Goal: Task Accomplishment & Management: Use online tool/utility

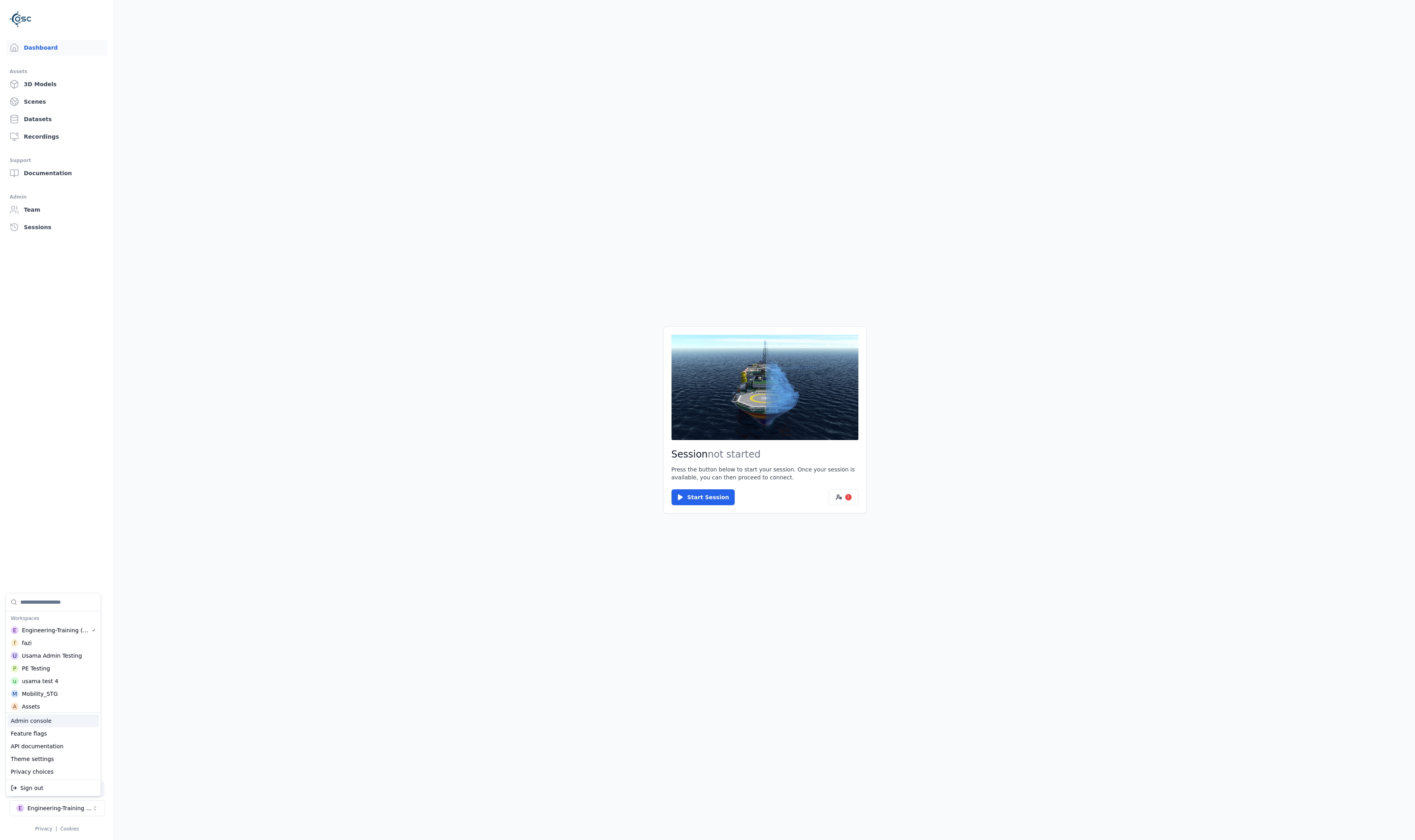
click at [50, 722] on div "Admin console" at bounding box center [53, 720] width 91 height 12
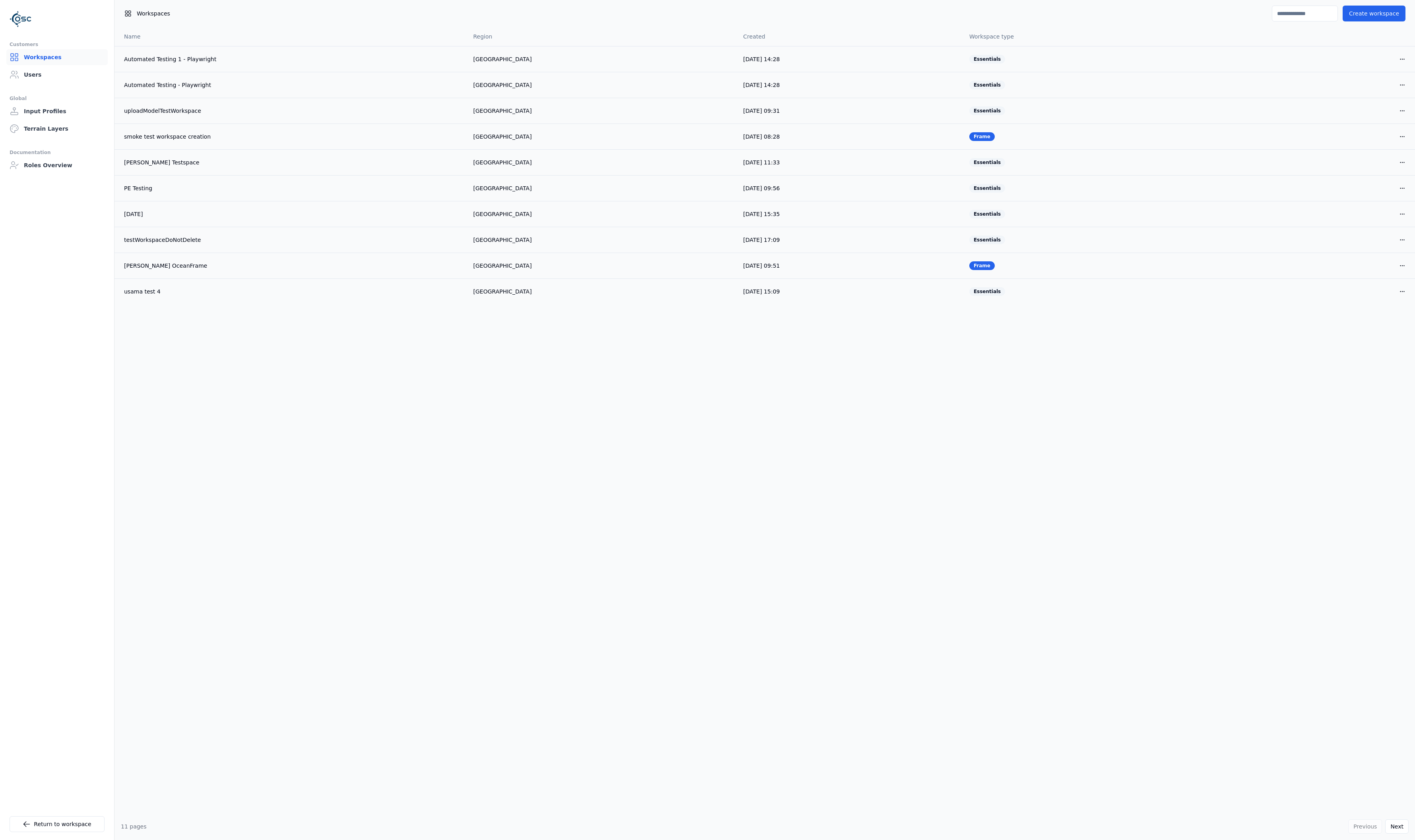
click at [37, 58] on link "Workspaces" at bounding box center [57, 57] width 102 height 16
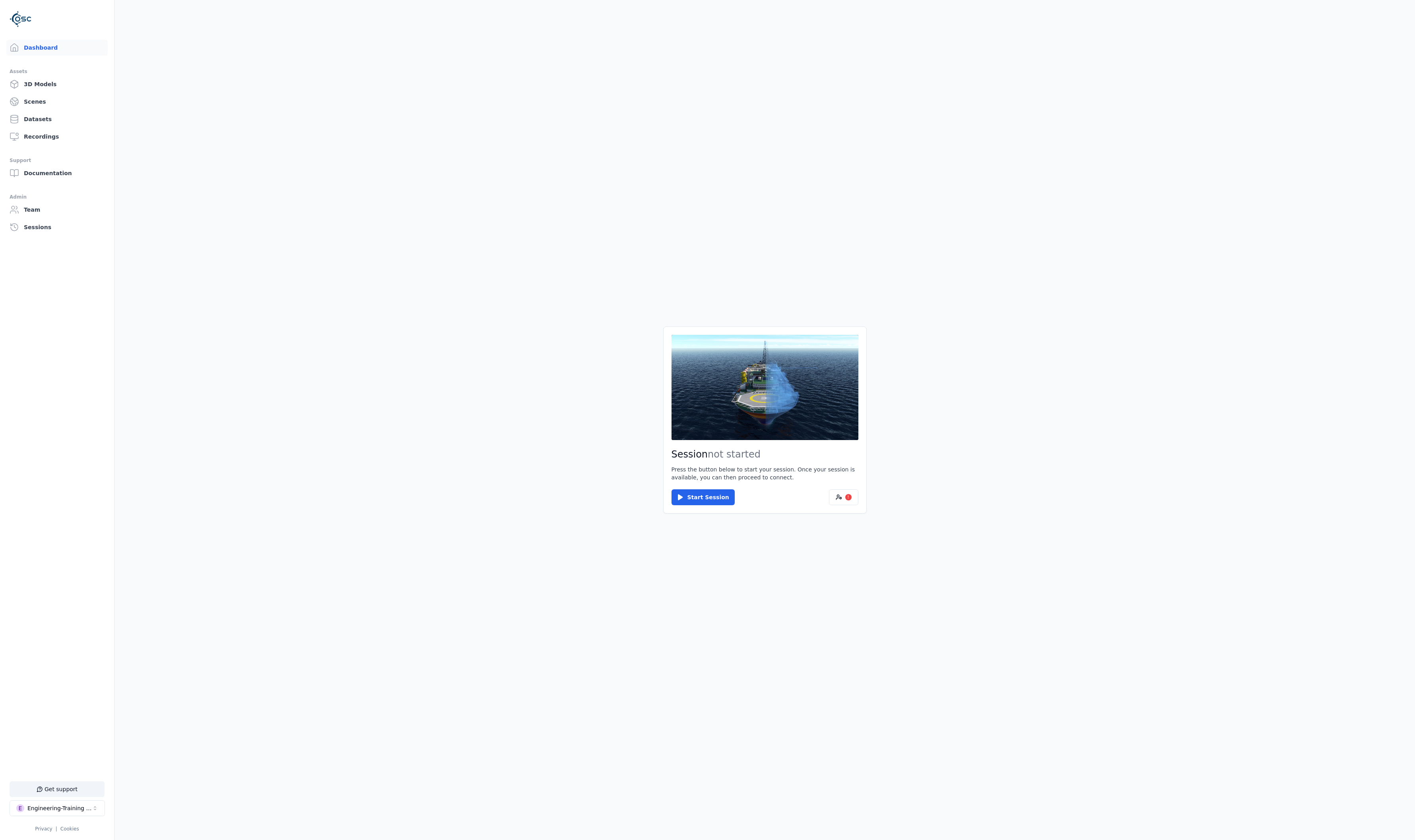
click at [826, 498] on div "Start Session !" at bounding box center [764, 497] width 187 height 16
click at [837, 502] on button "!" at bounding box center [843, 497] width 29 height 16
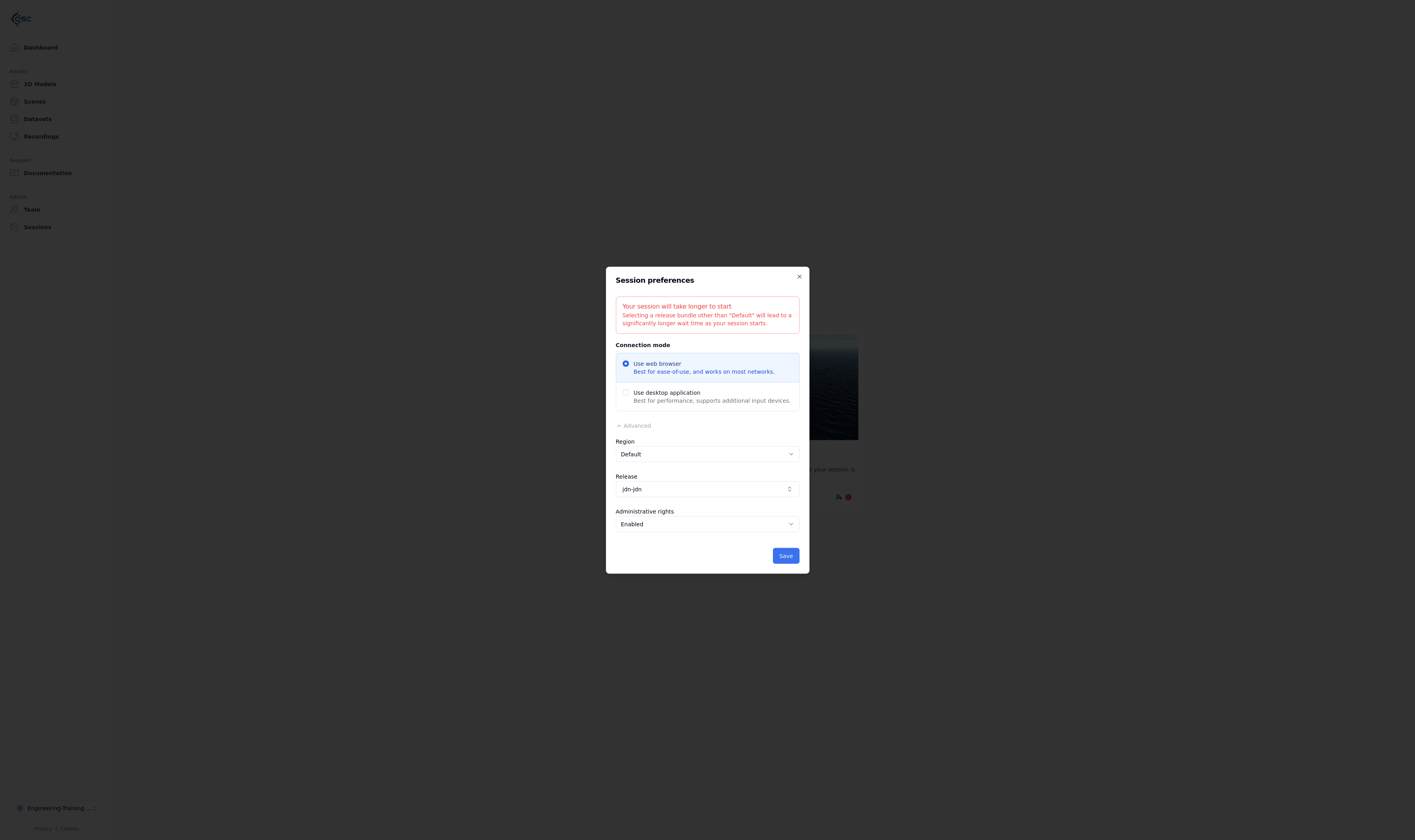
click at [798, 557] on button "Save" at bounding box center [786, 555] width 27 height 16
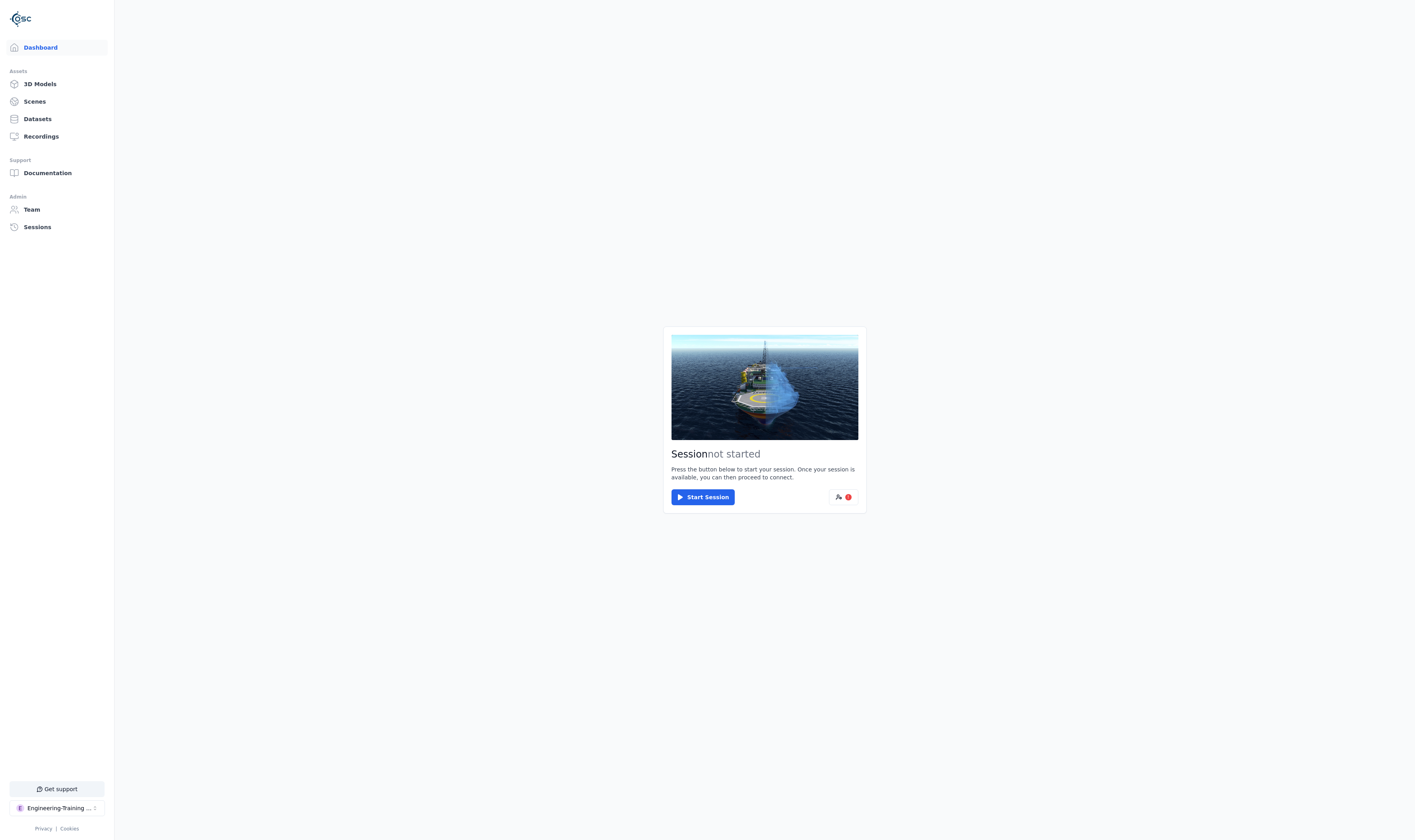
click at [787, 440] on div "Session not started Press the button below to start your session. Once your ses…" at bounding box center [764, 420] width 203 height 187
click at [787, 432] on button at bounding box center [764, 387] width 187 height 104
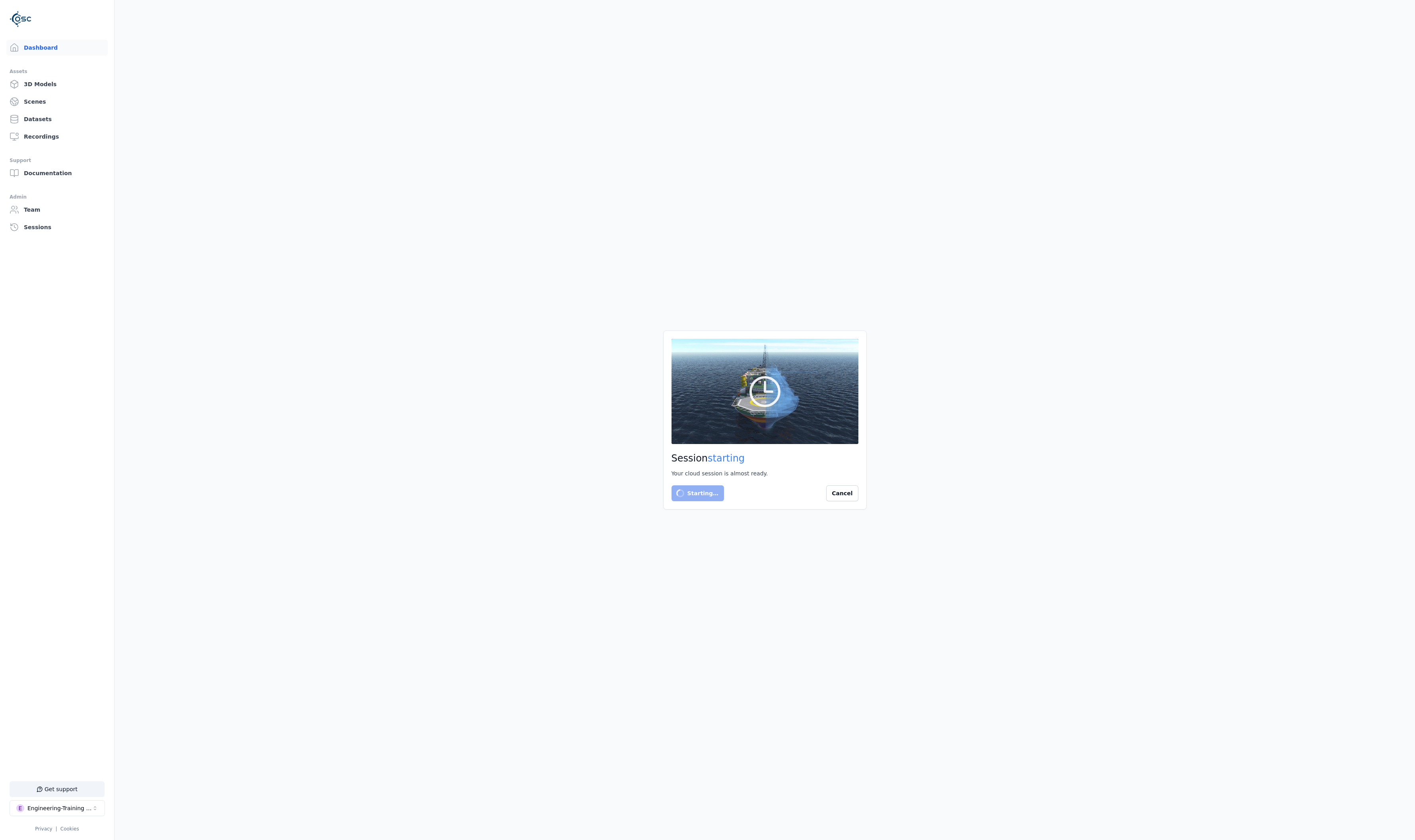
click at [398, 470] on main "Session starting Your cloud session is almost ready. Starting… Cancel" at bounding box center [764, 420] width 1300 height 840
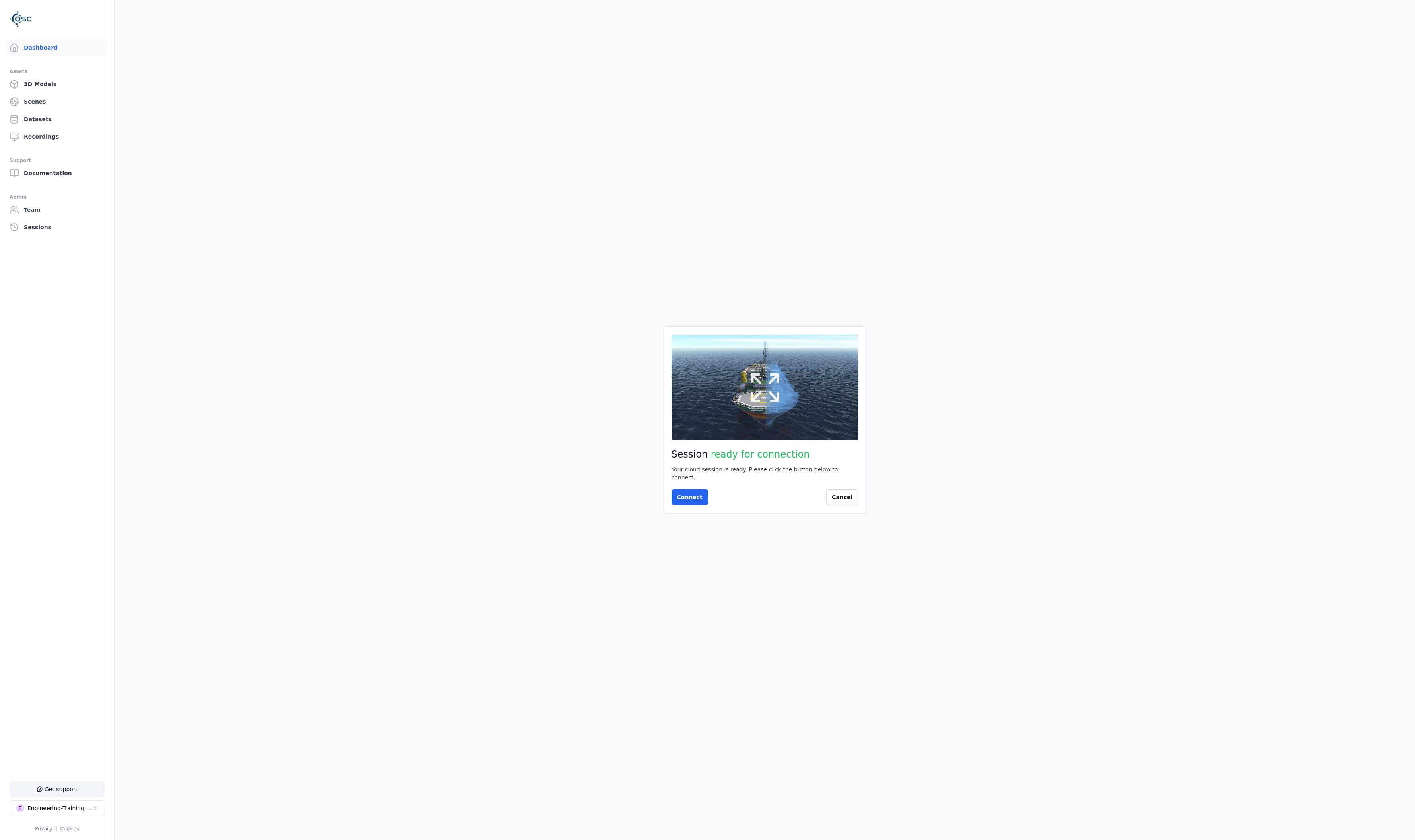
click at [788, 439] on button at bounding box center [764, 387] width 187 height 104
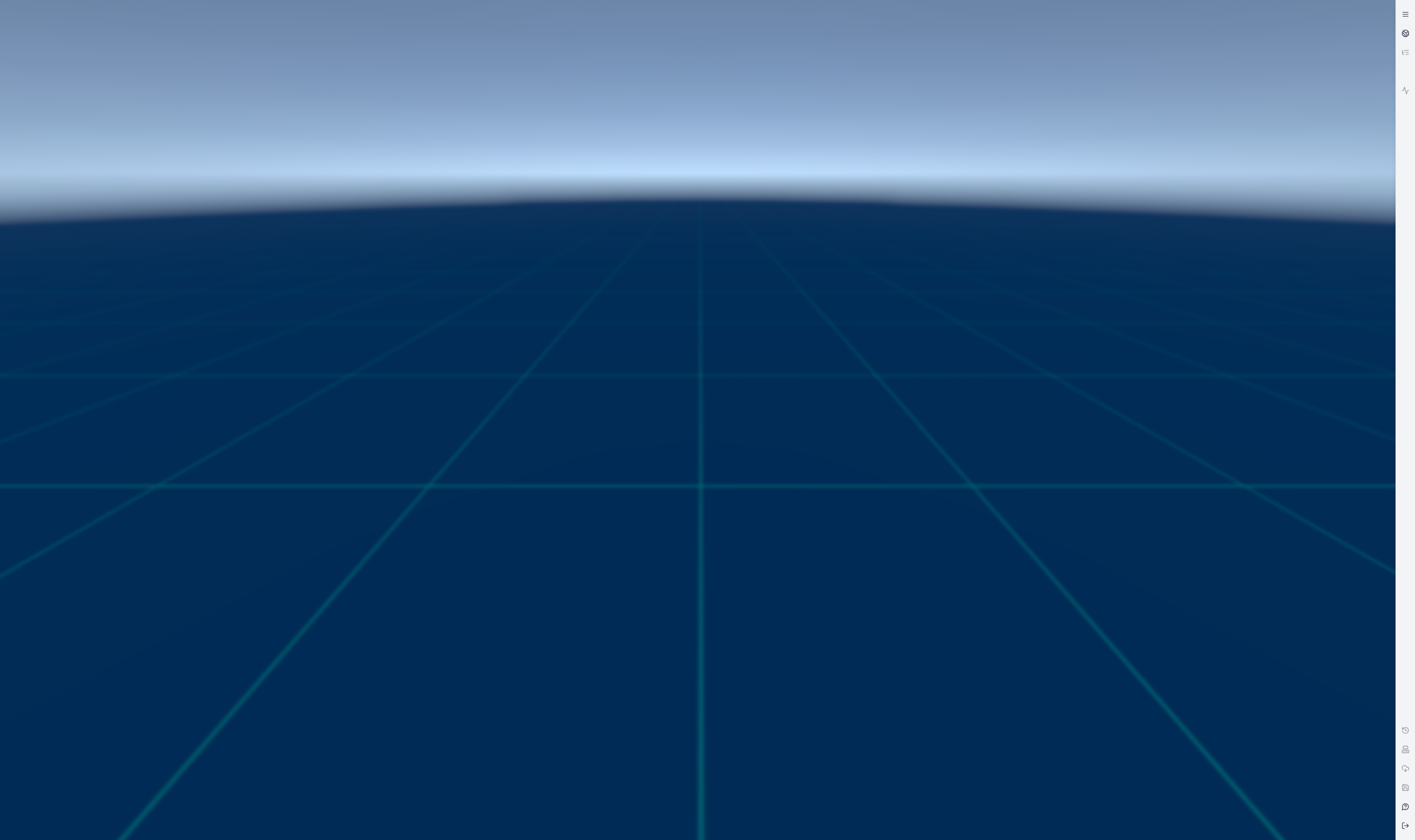
click at [1406, 70] on link at bounding box center [1405, 71] width 19 height 19
click at [1405, 30] on icon at bounding box center [1405, 33] width 8 height 8
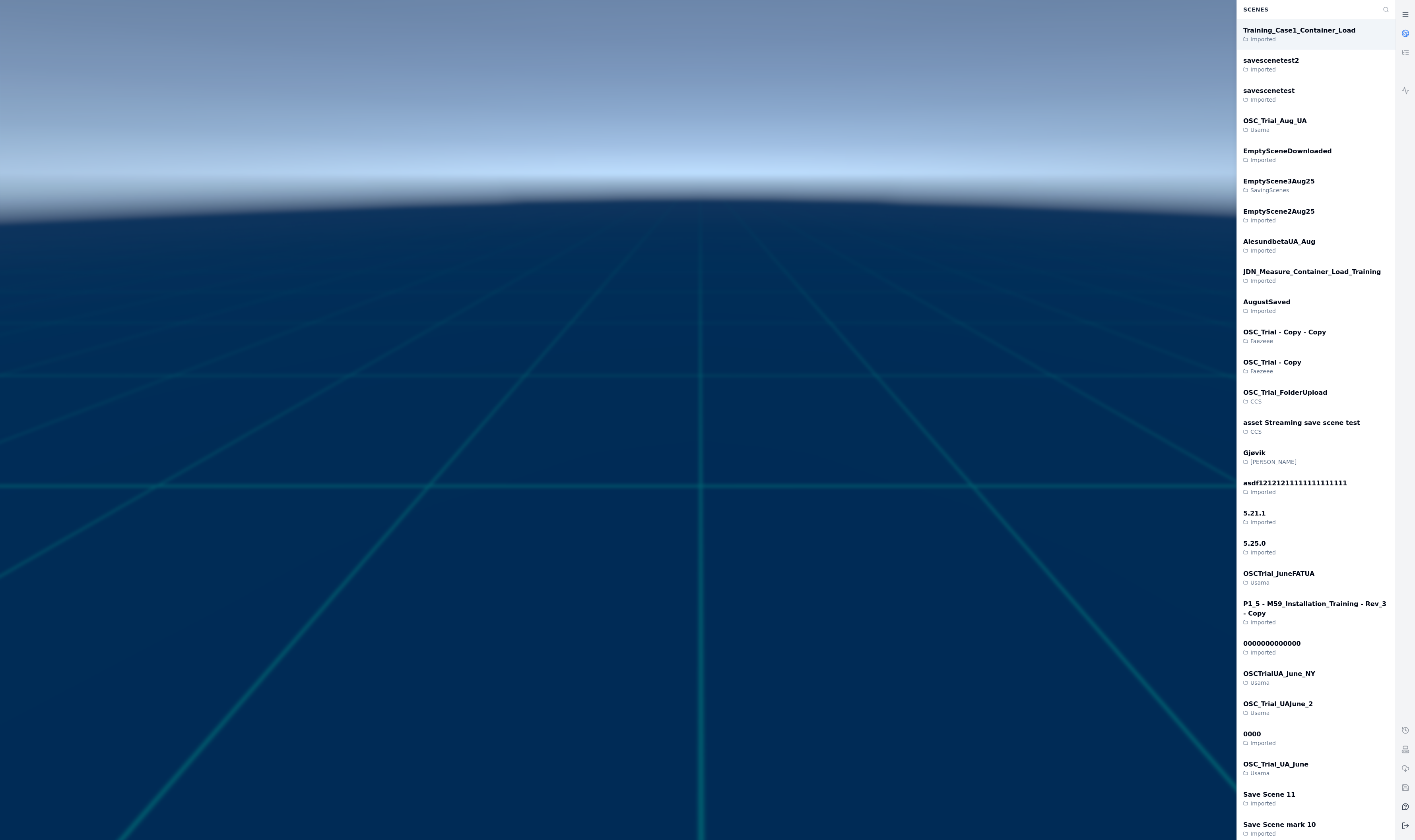
click at [1345, 29] on div "Training_Case1_Container_Load Imported" at bounding box center [1315, 35] width 159 height 30
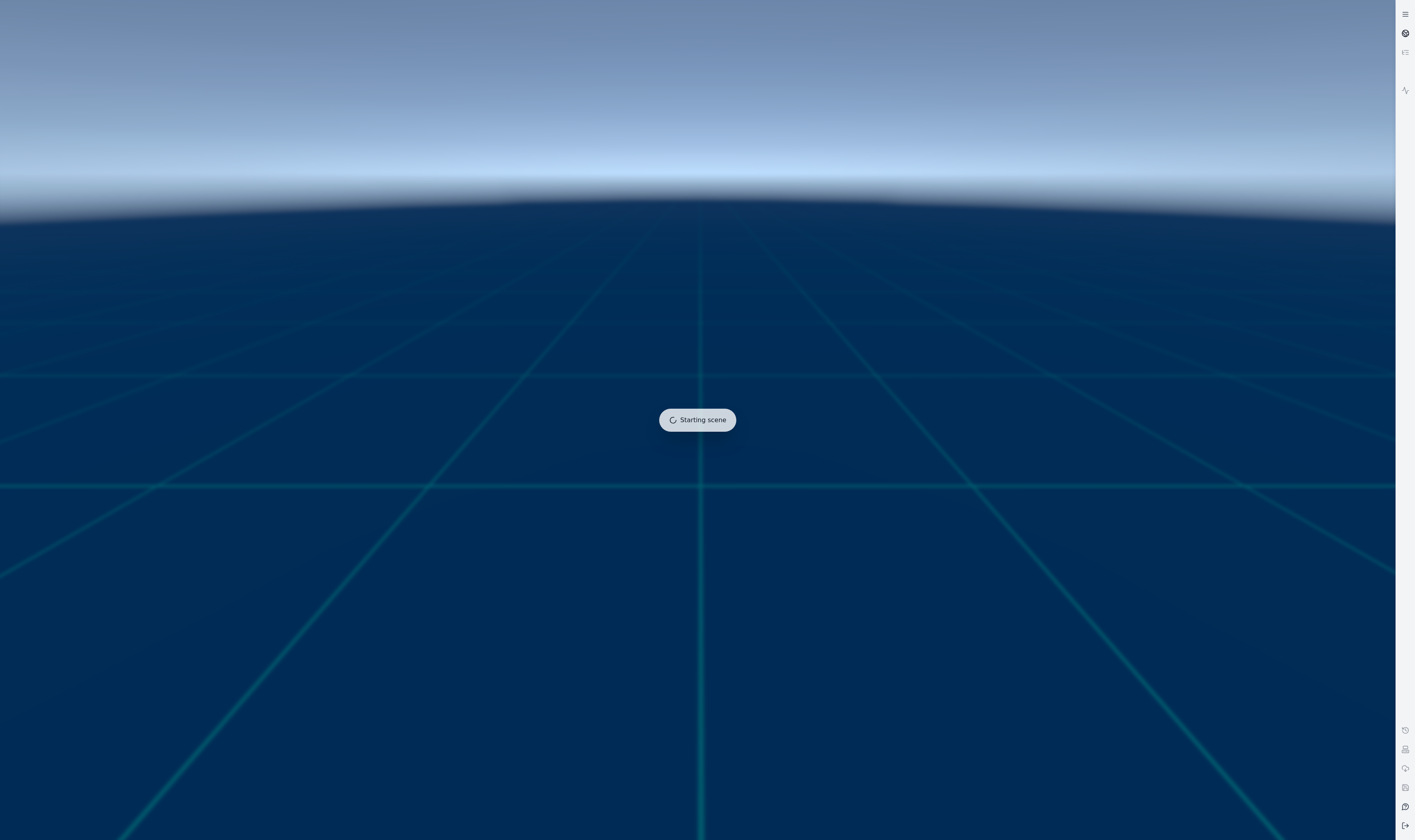
click at [1407, 33] on icon at bounding box center [1405, 33] width 8 height 8
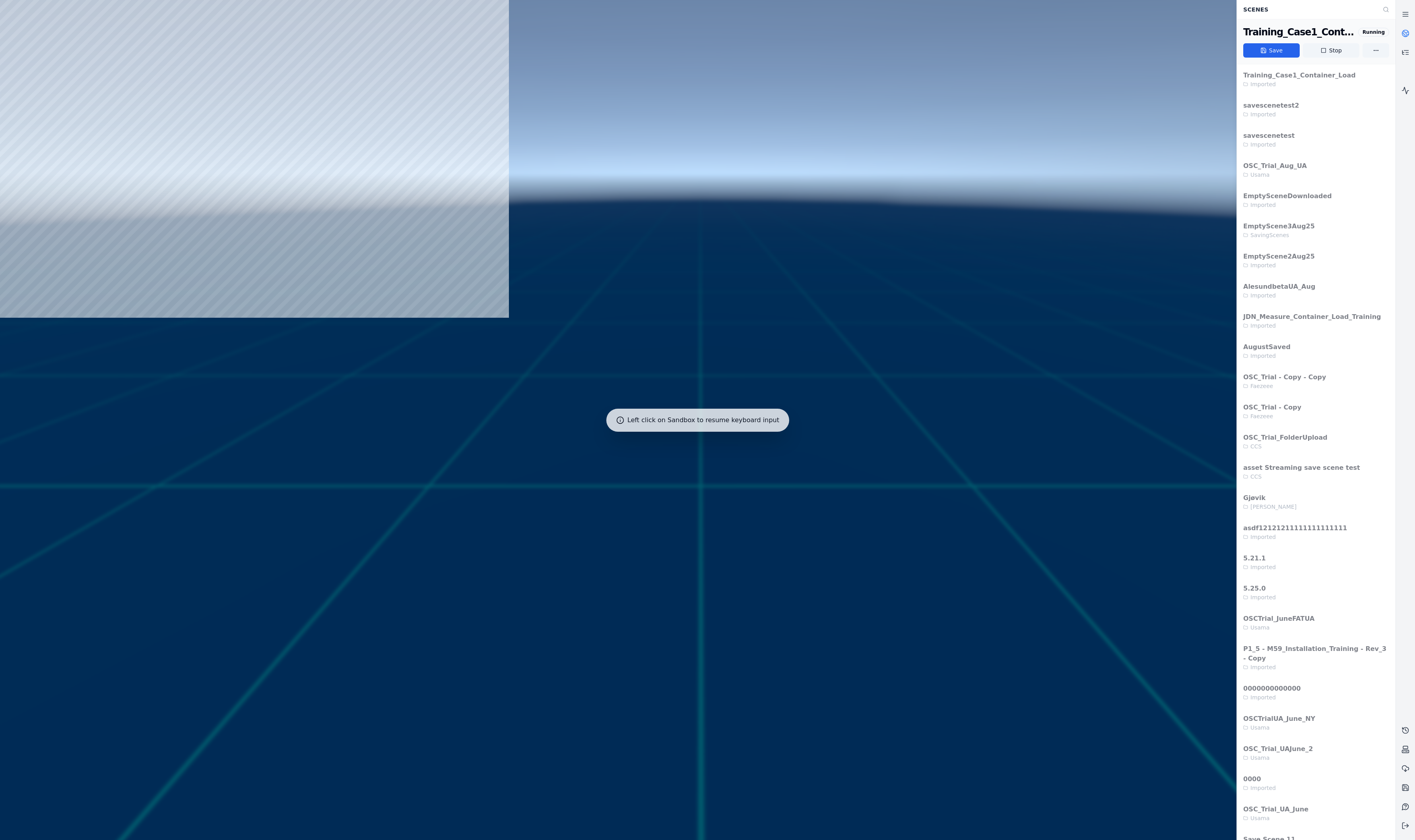
drag, startPoint x: 386, startPoint y: 223, endPoint x: 454, endPoint y: 254, distance: 74.7
click at [712, 468] on div at bounding box center [697, 420] width 1395 height 840
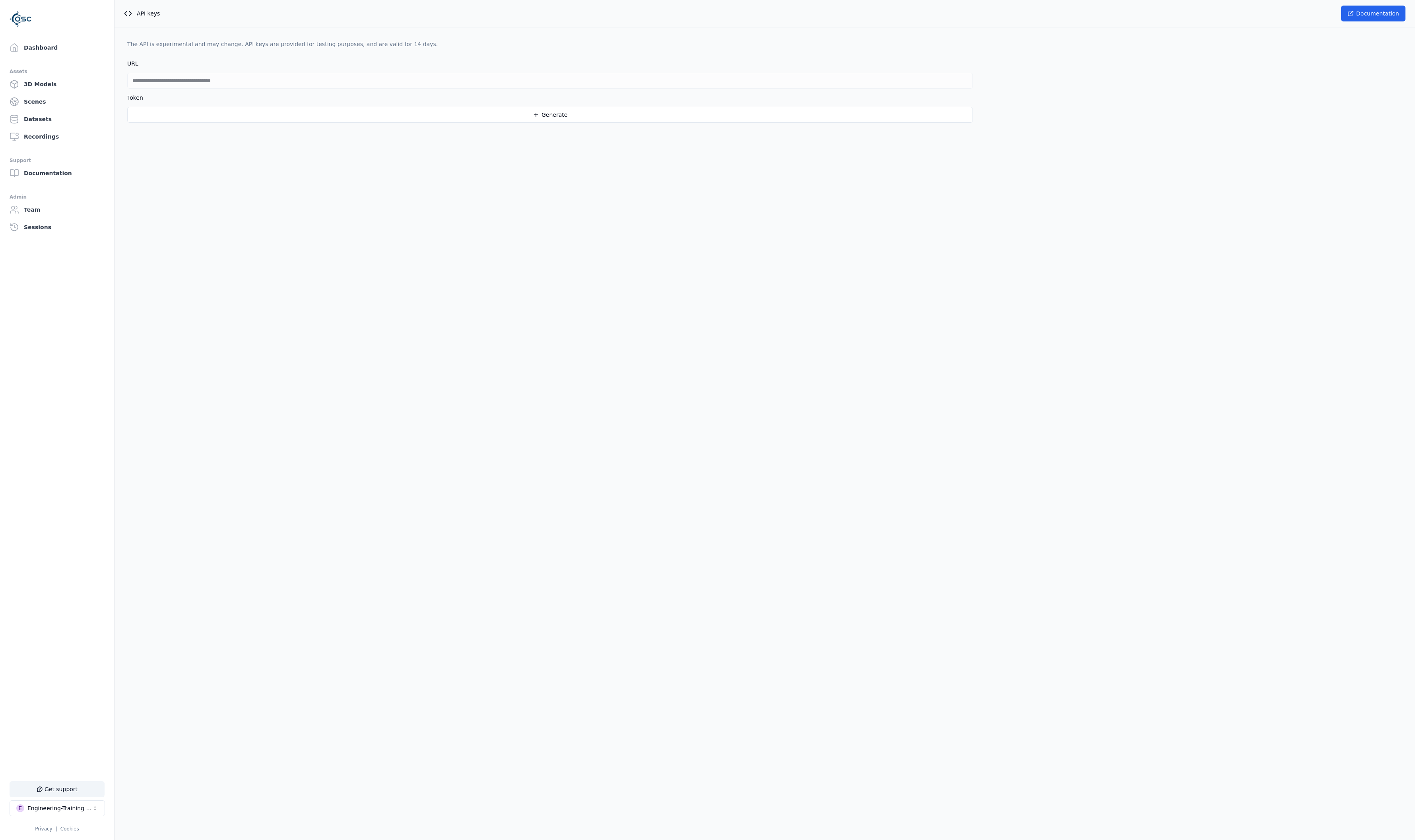
drag, startPoint x: 419, startPoint y: 266, endPoint x: 348, endPoint y: 214, distance: 88.0
click at [418, 267] on div "**********" at bounding box center [764, 420] width 1300 height 840
click at [66, 52] on link "Dashboard" at bounding box center [57, 47] width 102 height 16
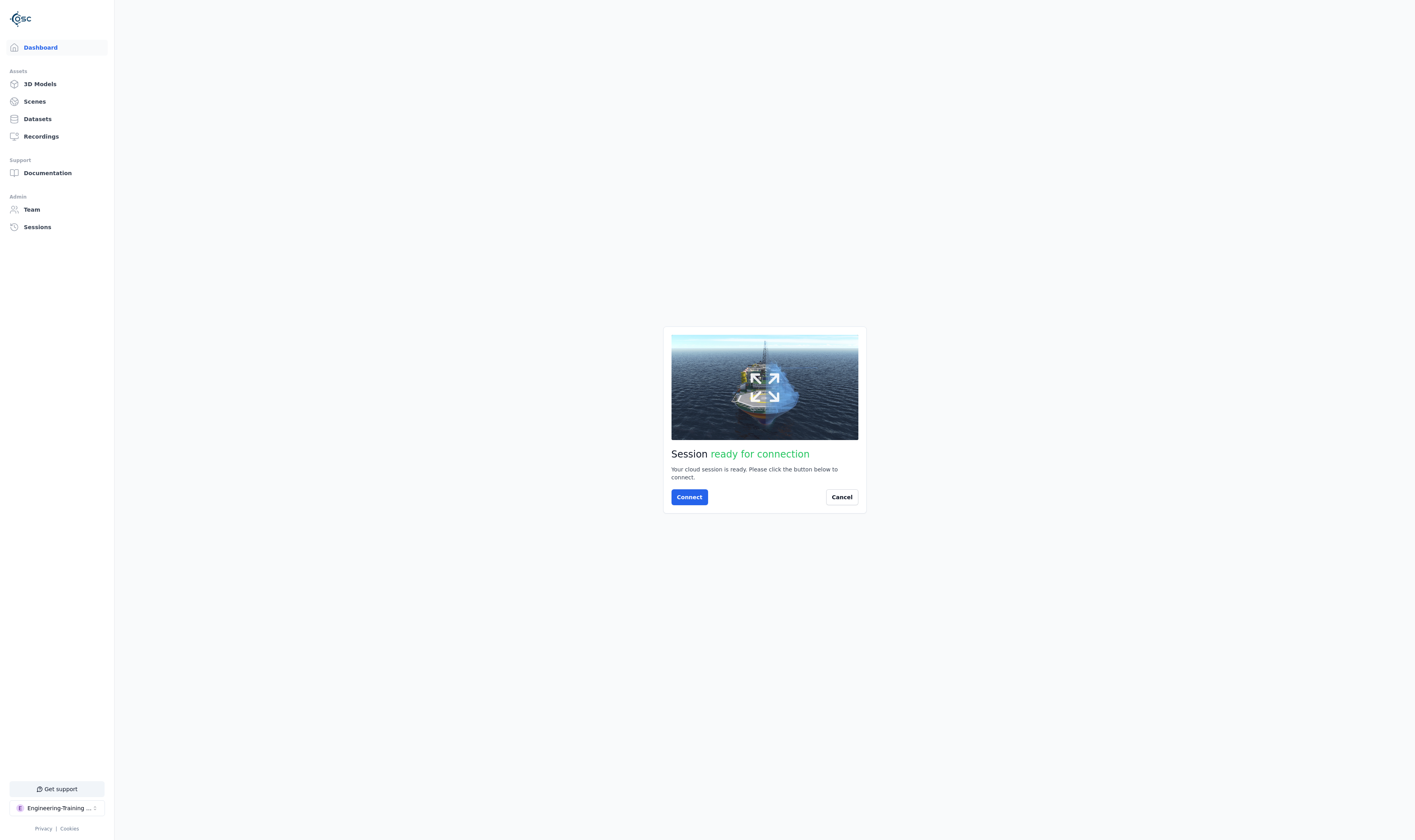
click at [741, 387] on button at bounding box center [764, 387] width 187 height 104
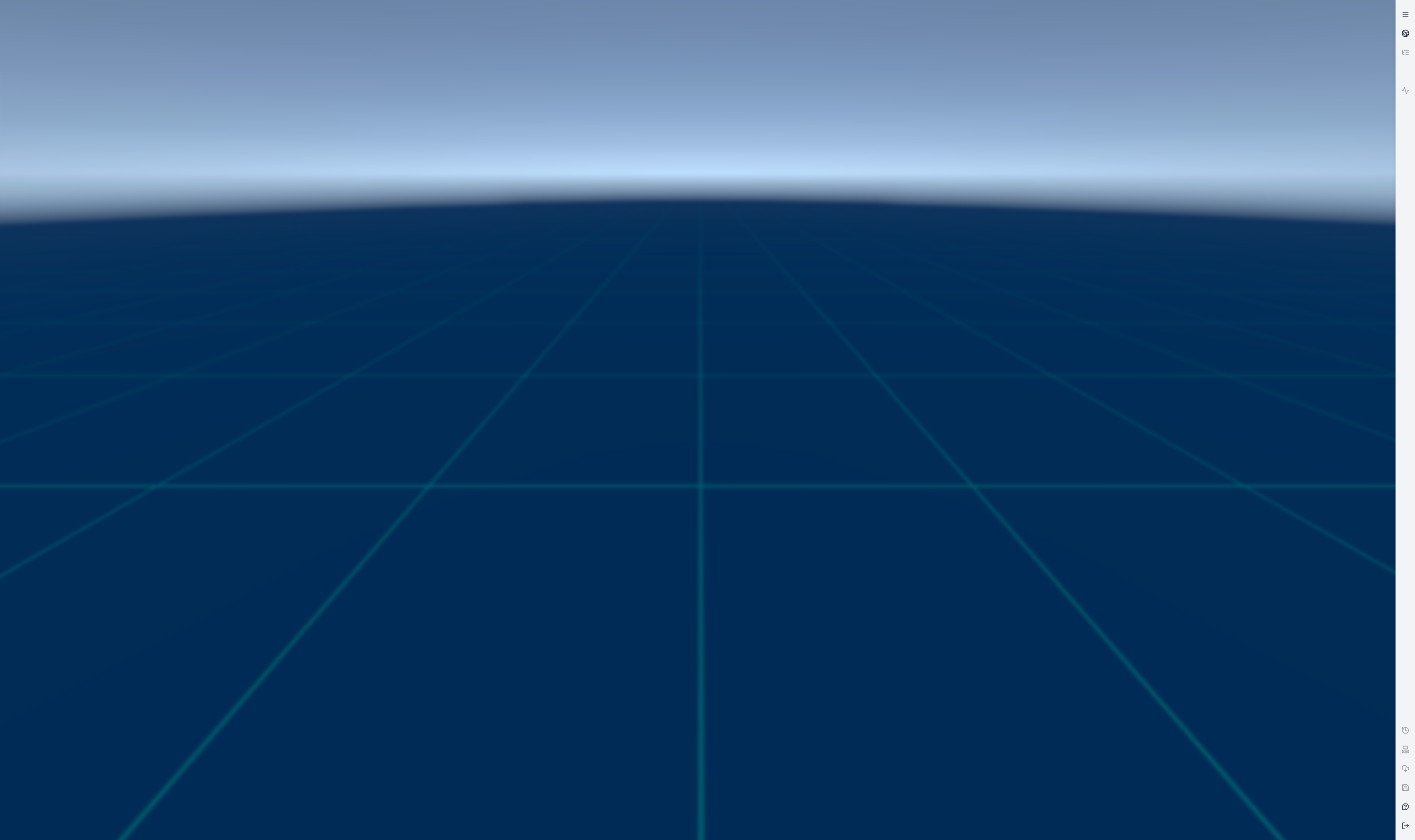
click at [1402, 32] on circle at bounding box center [1405, 33] width 7 height 7
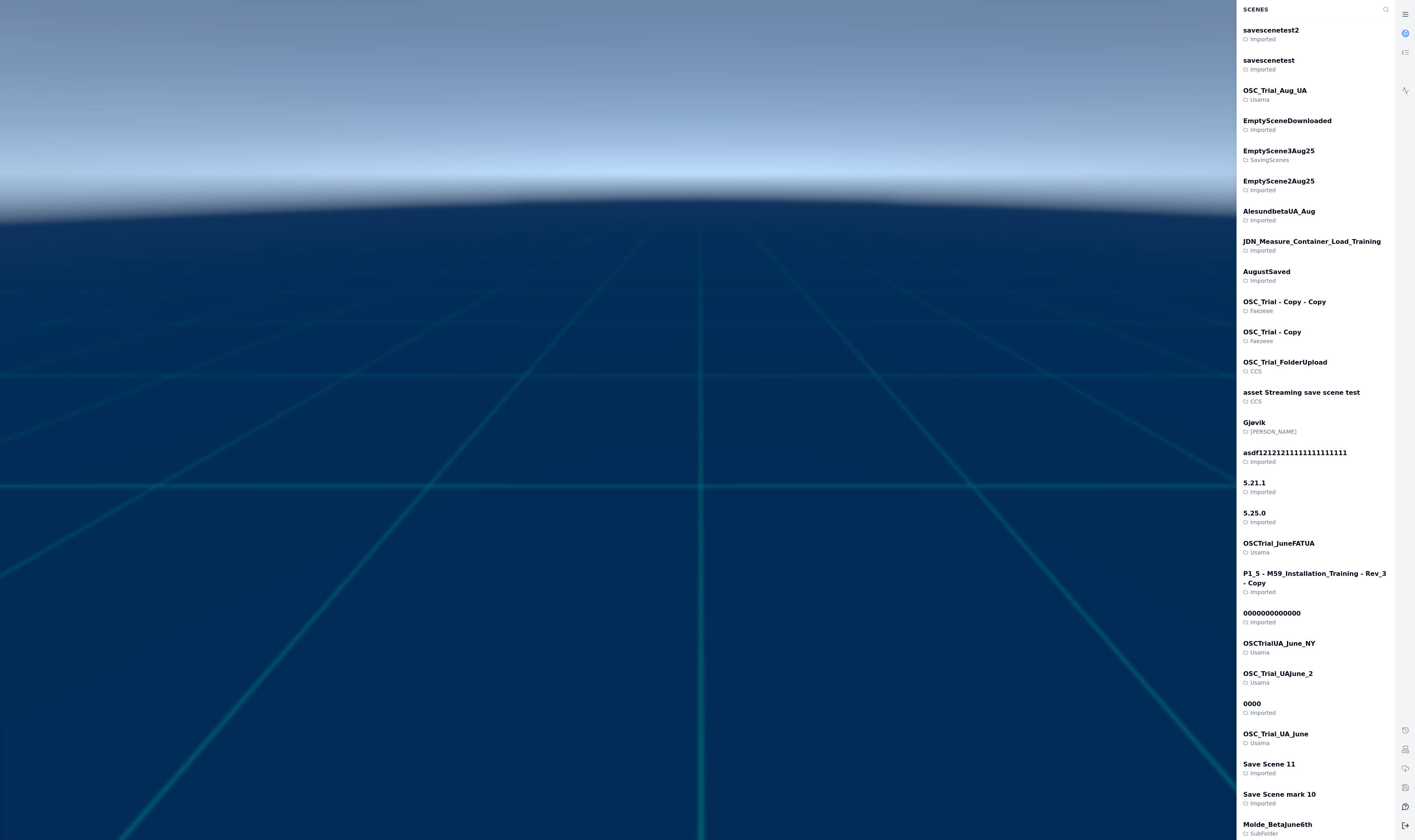
click at [1403, 831] on button at bounding box center [1405, 826] width 19 height 19
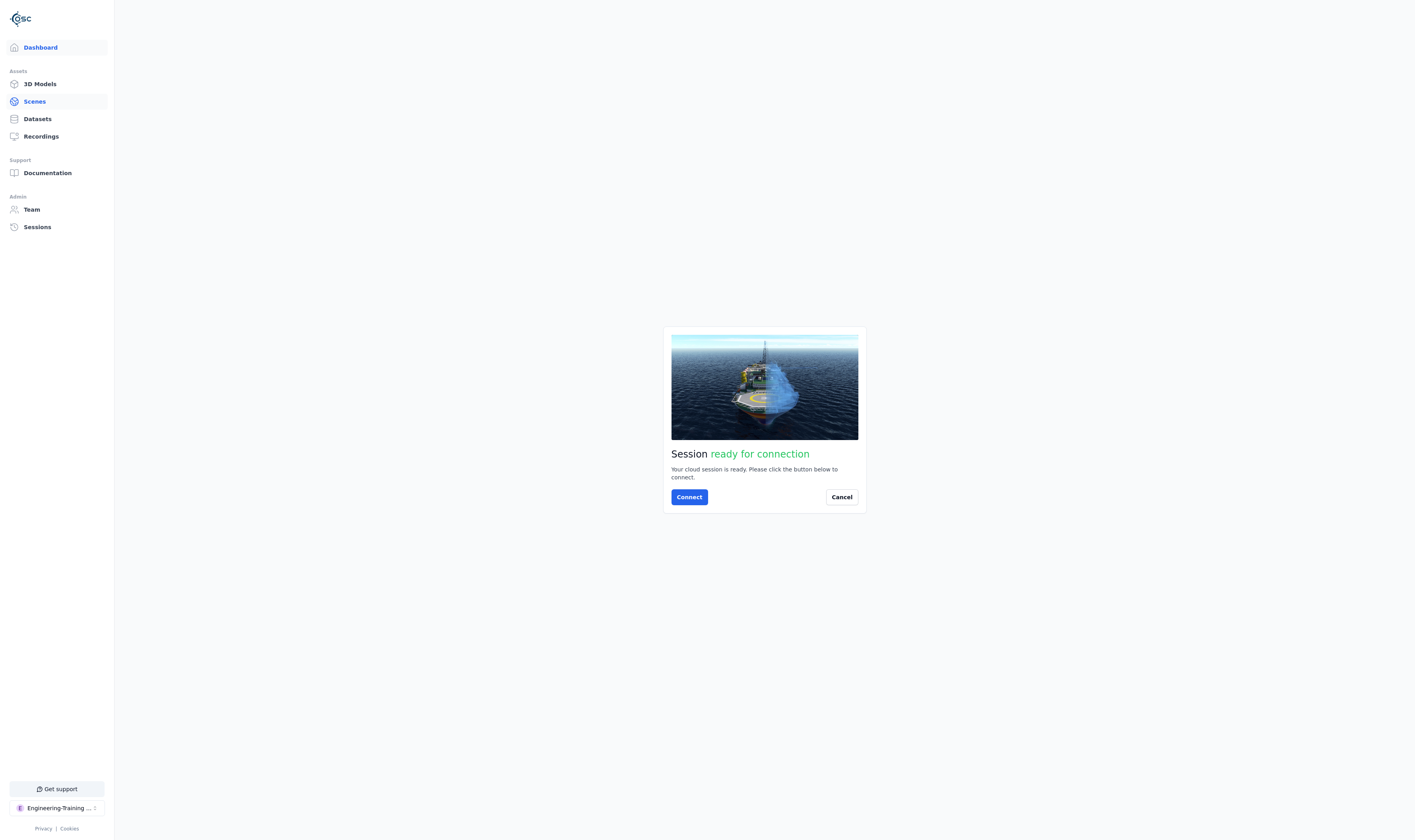
click at [19, 100] on icon at bounding box center [14, 102] width 9 height 9
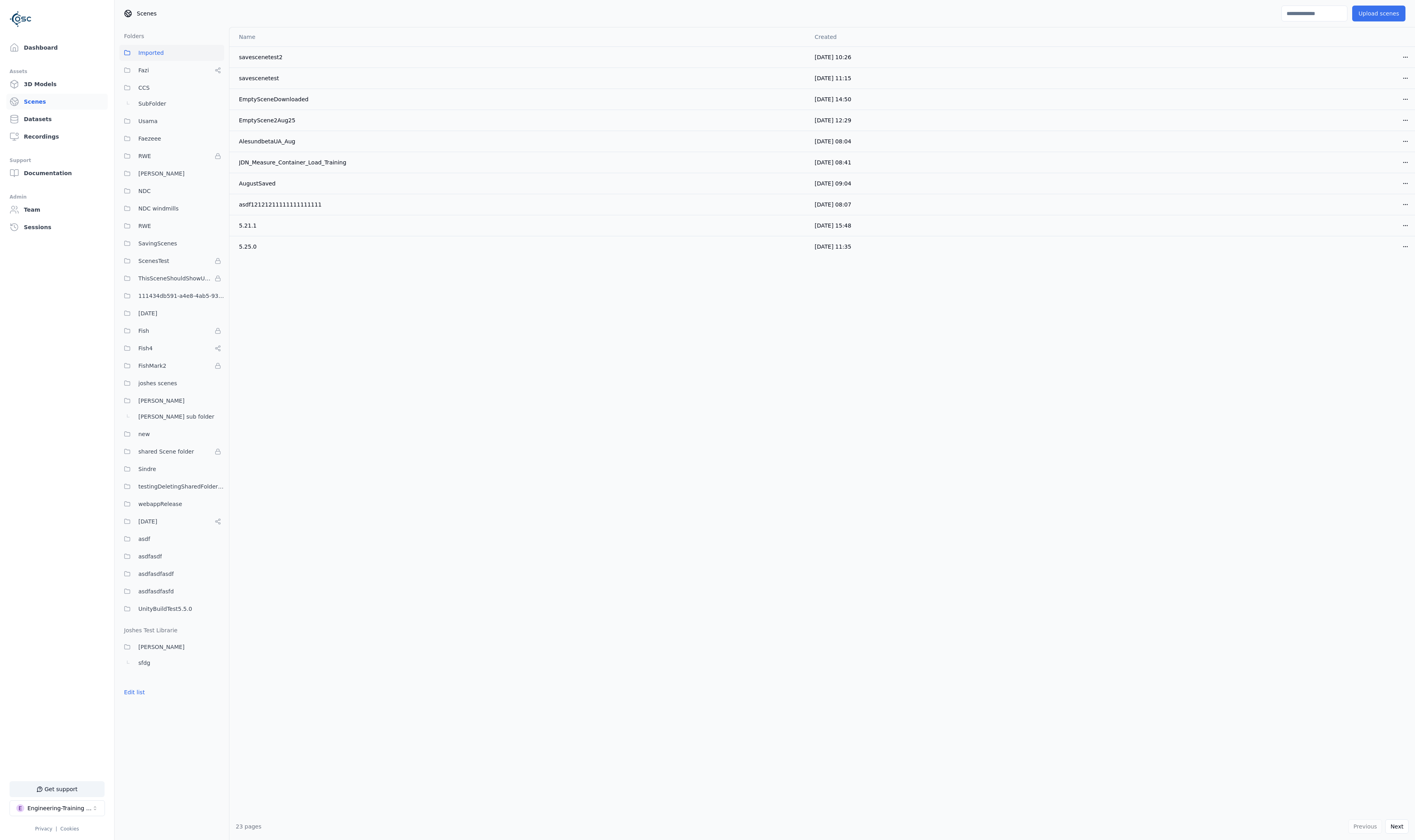
click at [1356, 10] on button "Upload scenes" at bounding box center [1378, 13] width 53 height 16
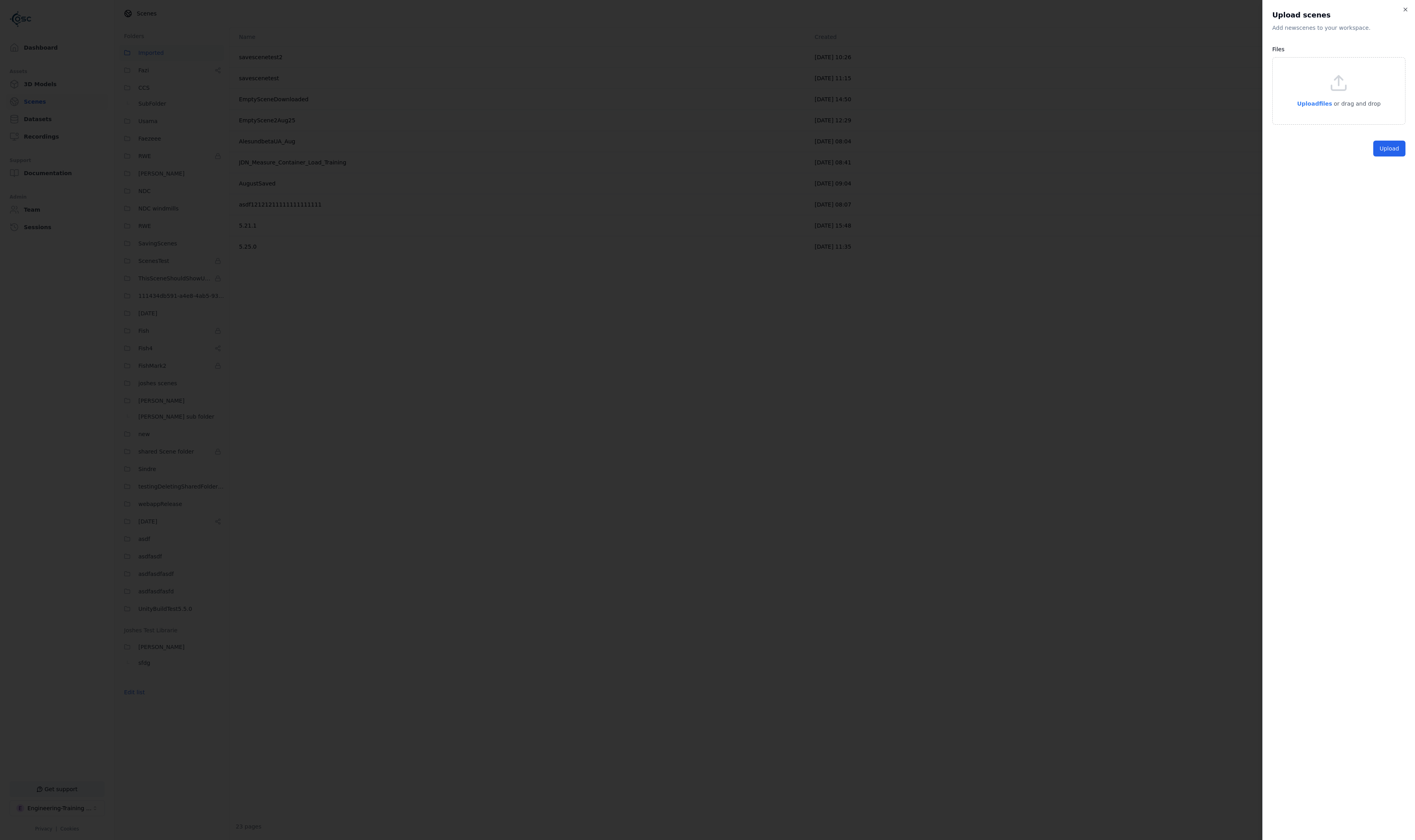
click at [1308, 99] on p "Upload files" at bounding box center [1313, 103] width 35 height 9
click at [1381, 159] on button "Upload" at bounding box center [1389, 166] width 32 height 16
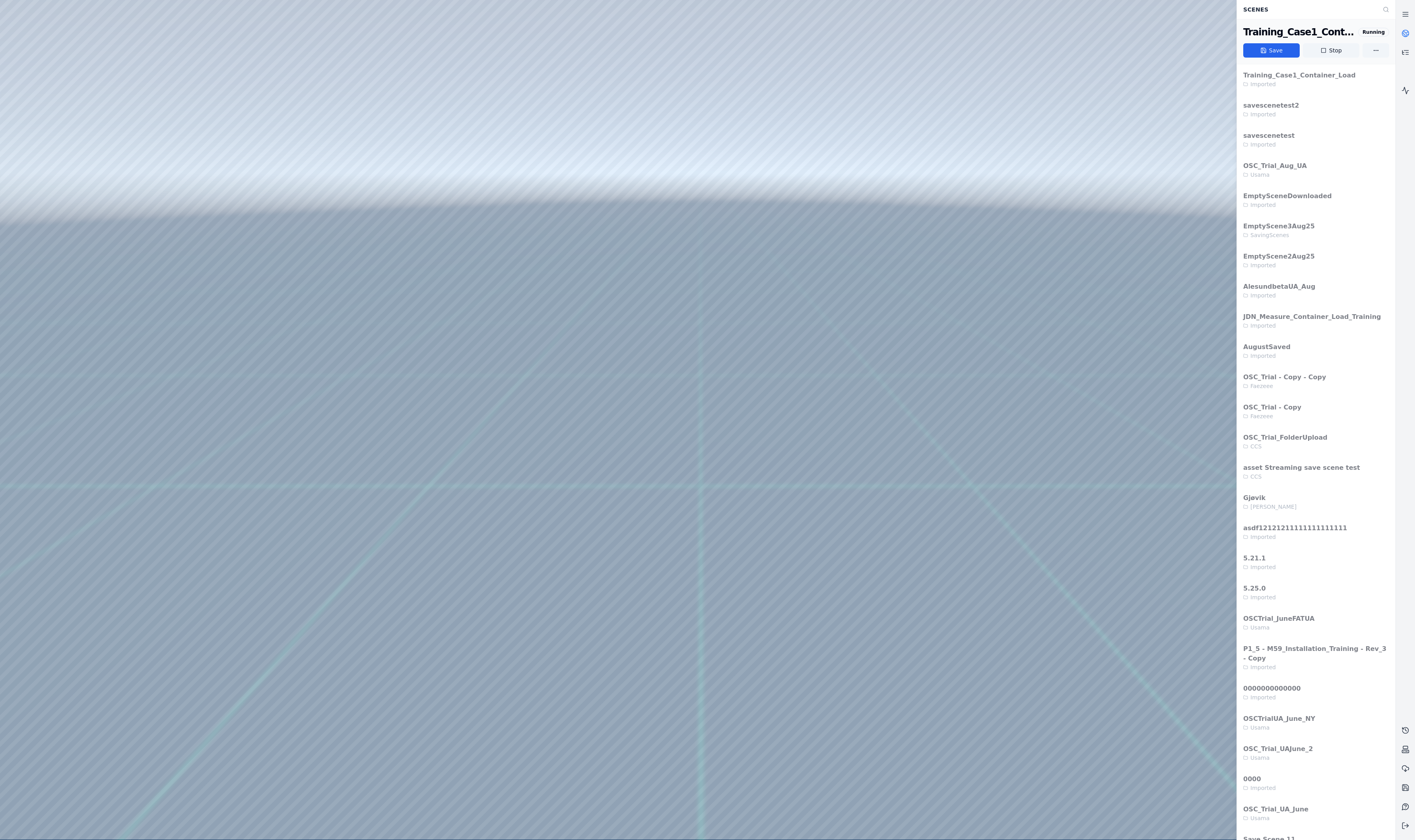
drag, startPoint x: 528, startPoint y: 586, endPoint x: 533, endPoint y: 602, distance: 16.8
click at [73, 216] on div at bounding box center [697, 420] width 1395 height 840
click at [85, 270] on div at bounding box center [697, 420] width 1395 height 840
click at [1403, 831] on button at bounding box center [1405, 826] width 19 height 19
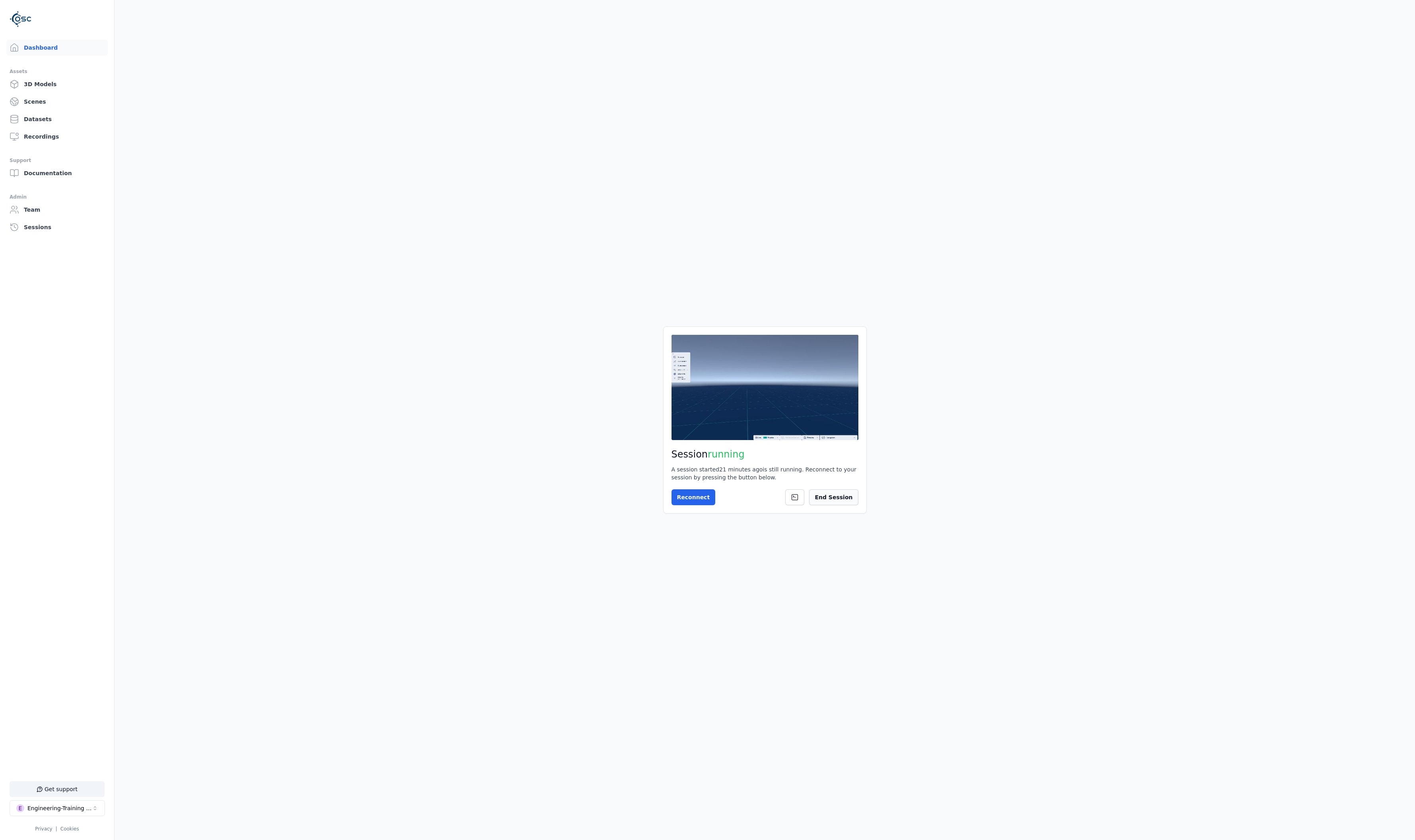
click at [844, 499] on button "End Session" at bounding box center [833, 497] width 48 height 16
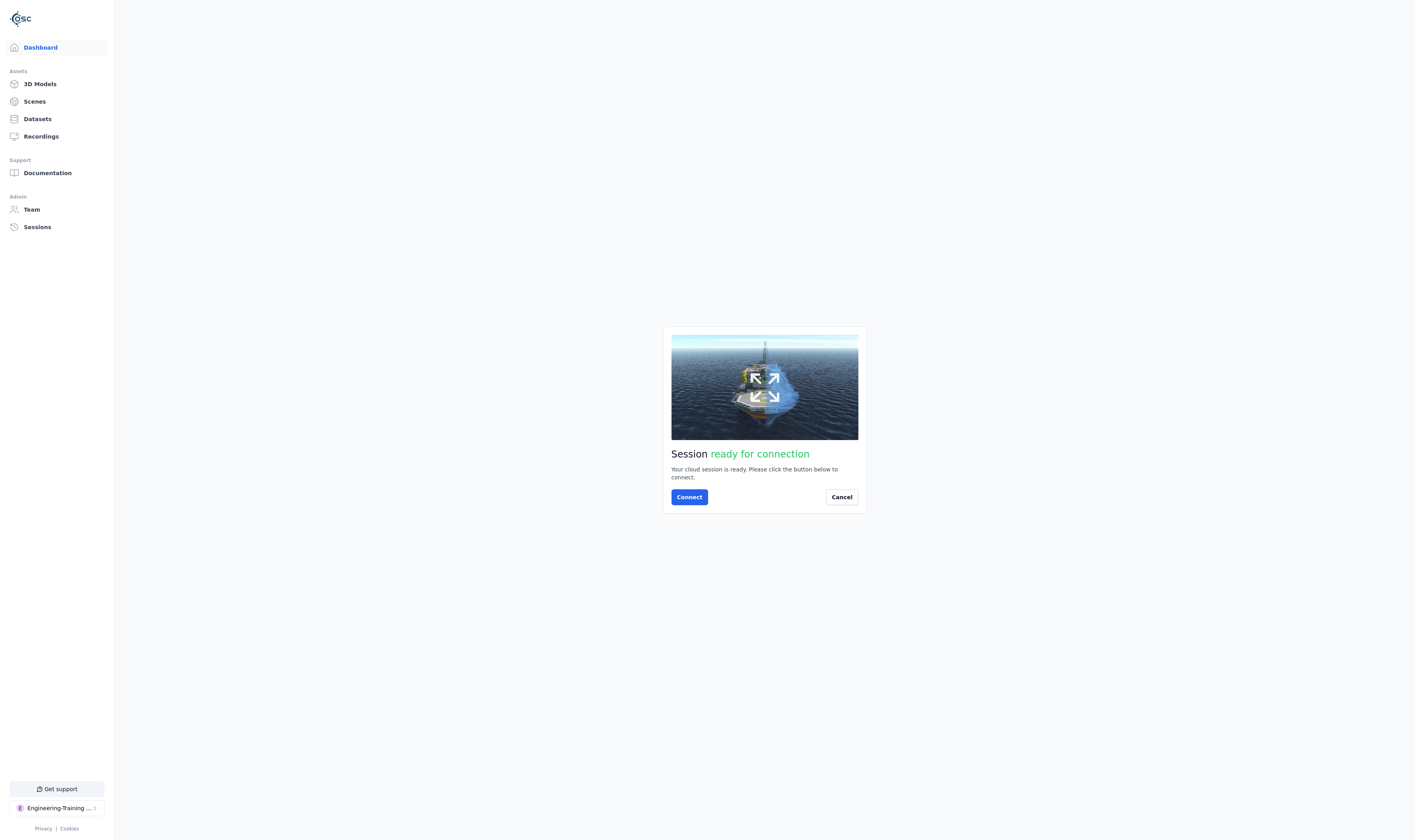
click at [749, 369] on button at bounding box center [764, 387] width 187 height 104
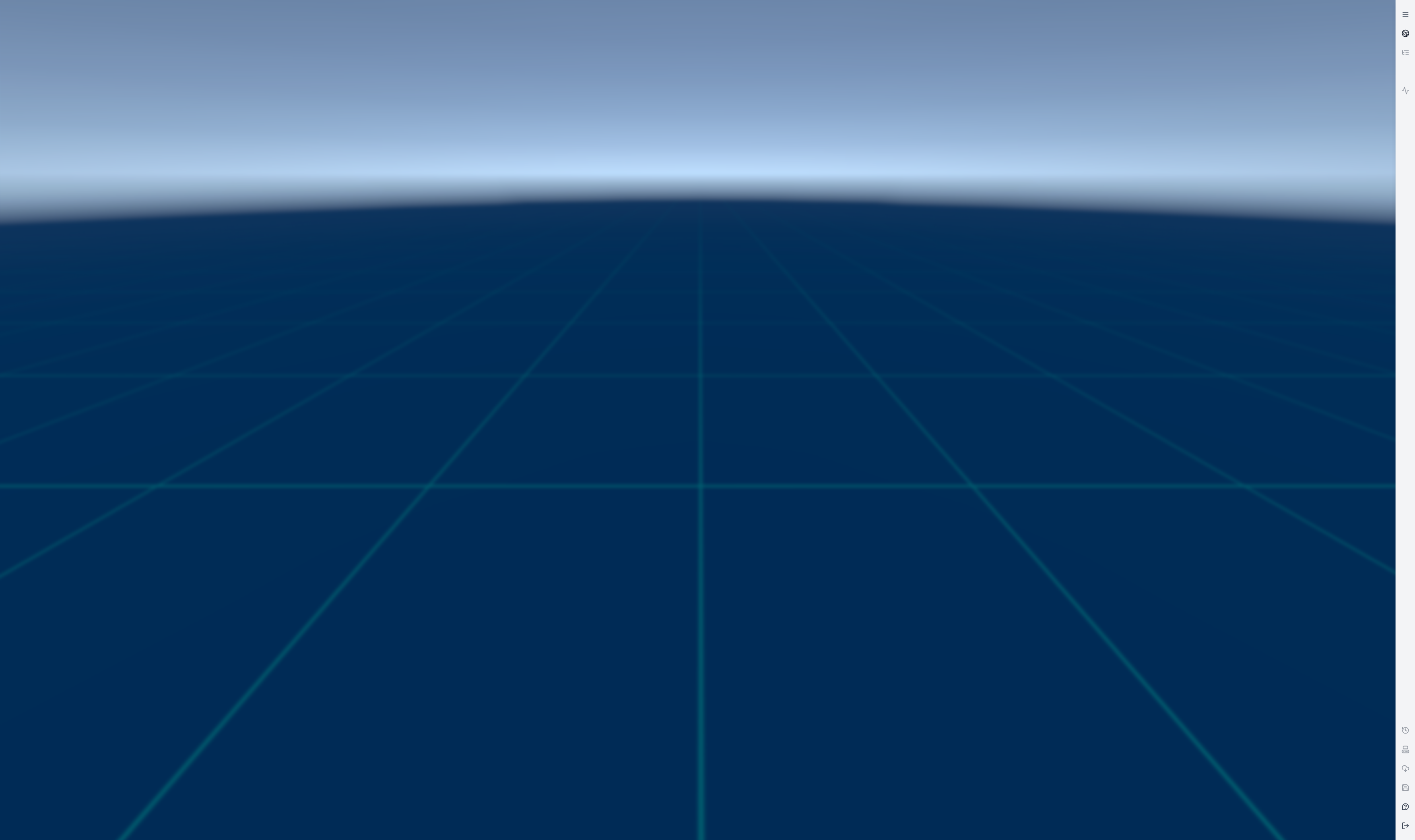
click at [1403, 31] on icon at bounding box center [1405, 33] width 8 height 8
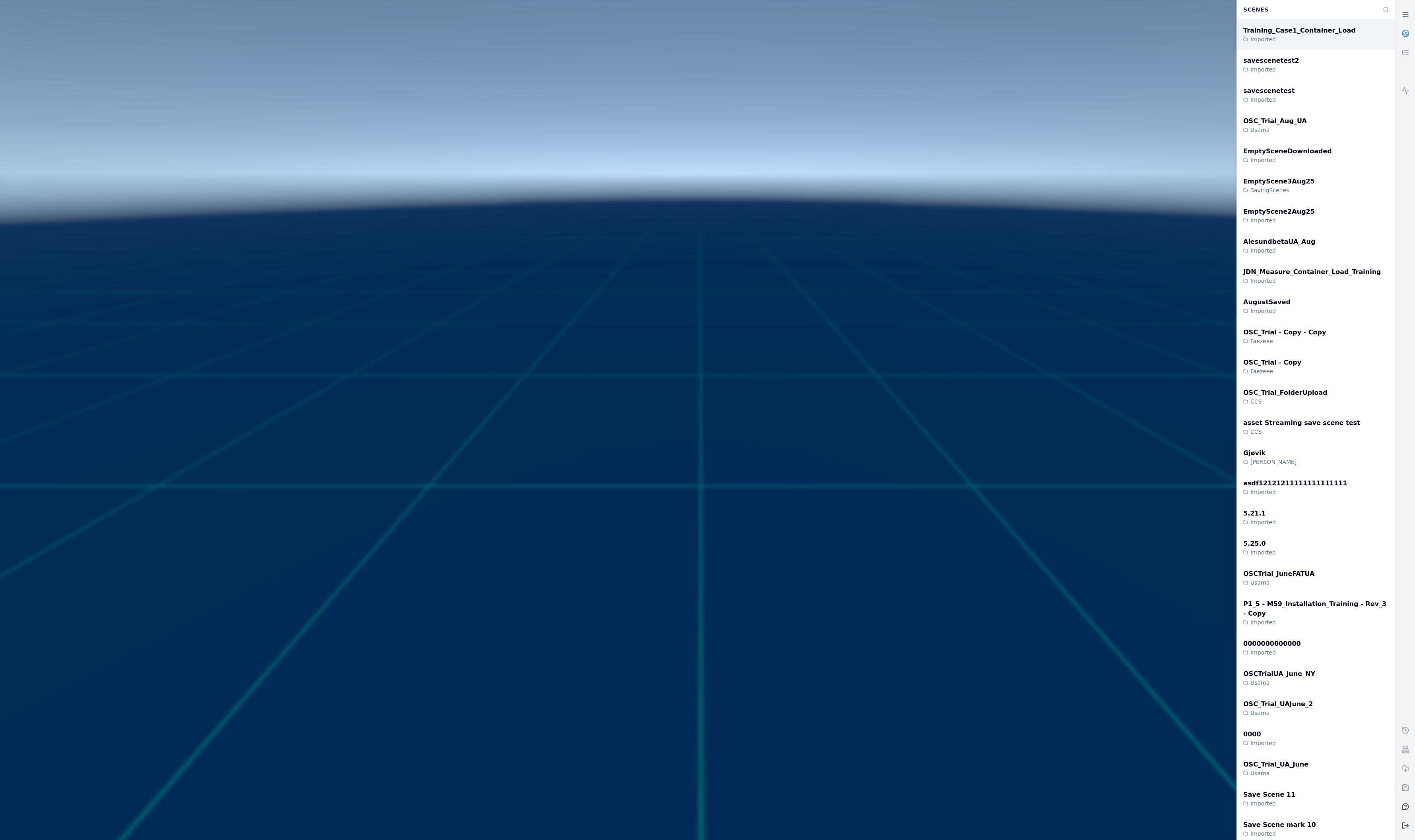
click at [1364, 42] on div "Training_Case1_Container_Load Imported" at bounding box center [1315, 35] width 159 height 30
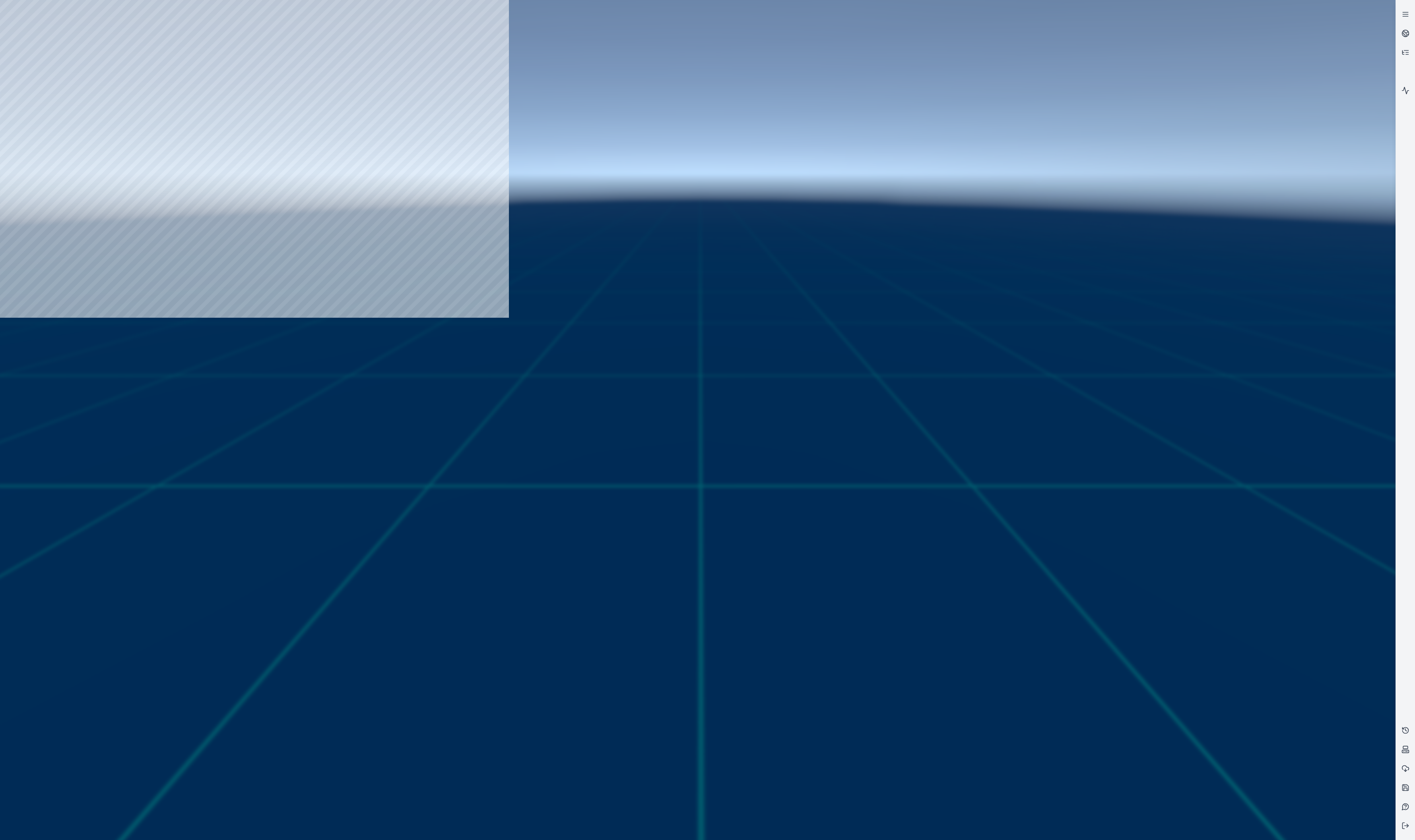
click at [788, 475] on div at bounding box center [697, 420] width 1395 height 840
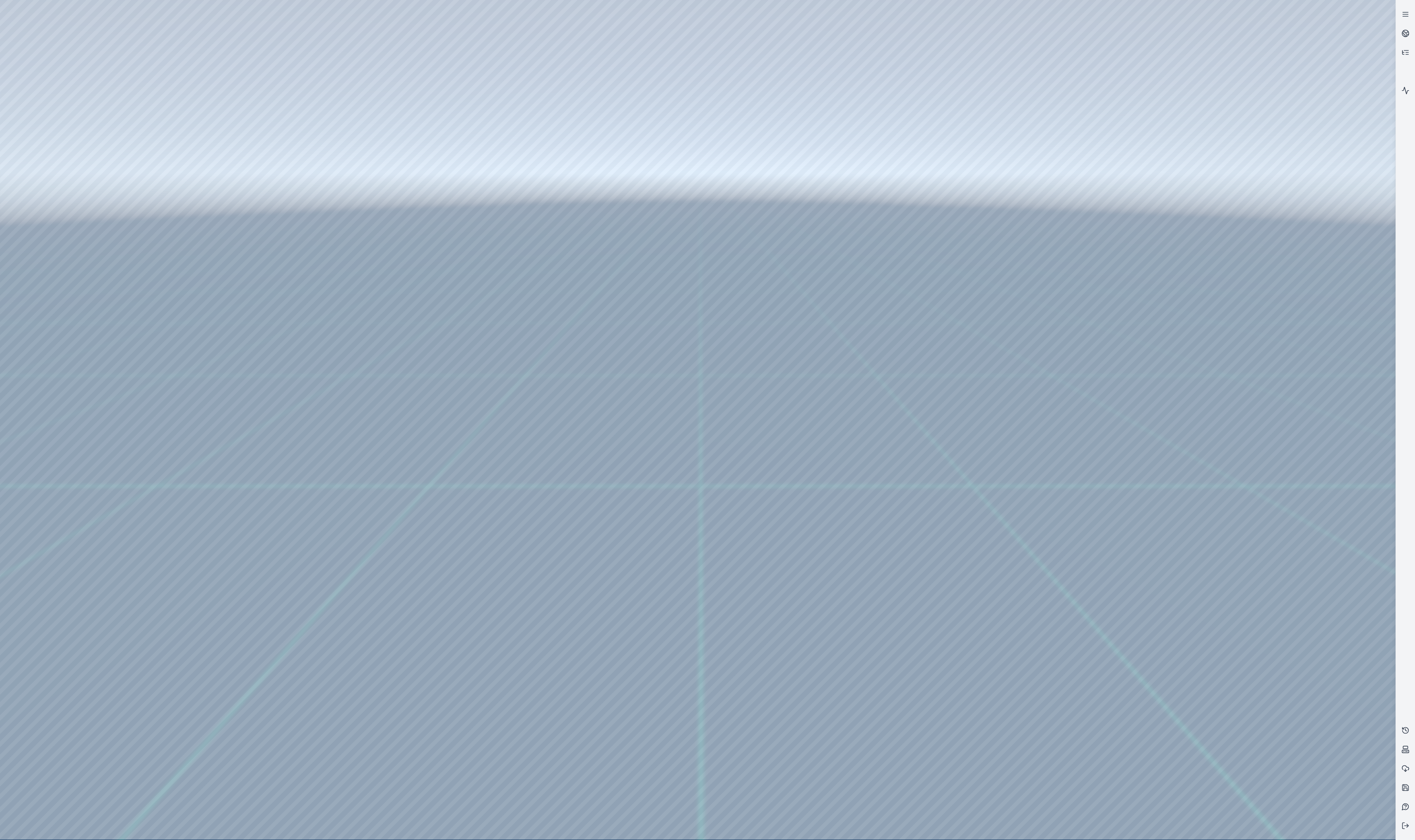
click at [56, 201] on div at bounding box center [697, 420] width 1395 height 840
click at [82, 273] on div at bounding box center [697, 420] width 1395 height 840
click at [1399, 31] on link at bounding box center [1405, 33] width 19 height 19
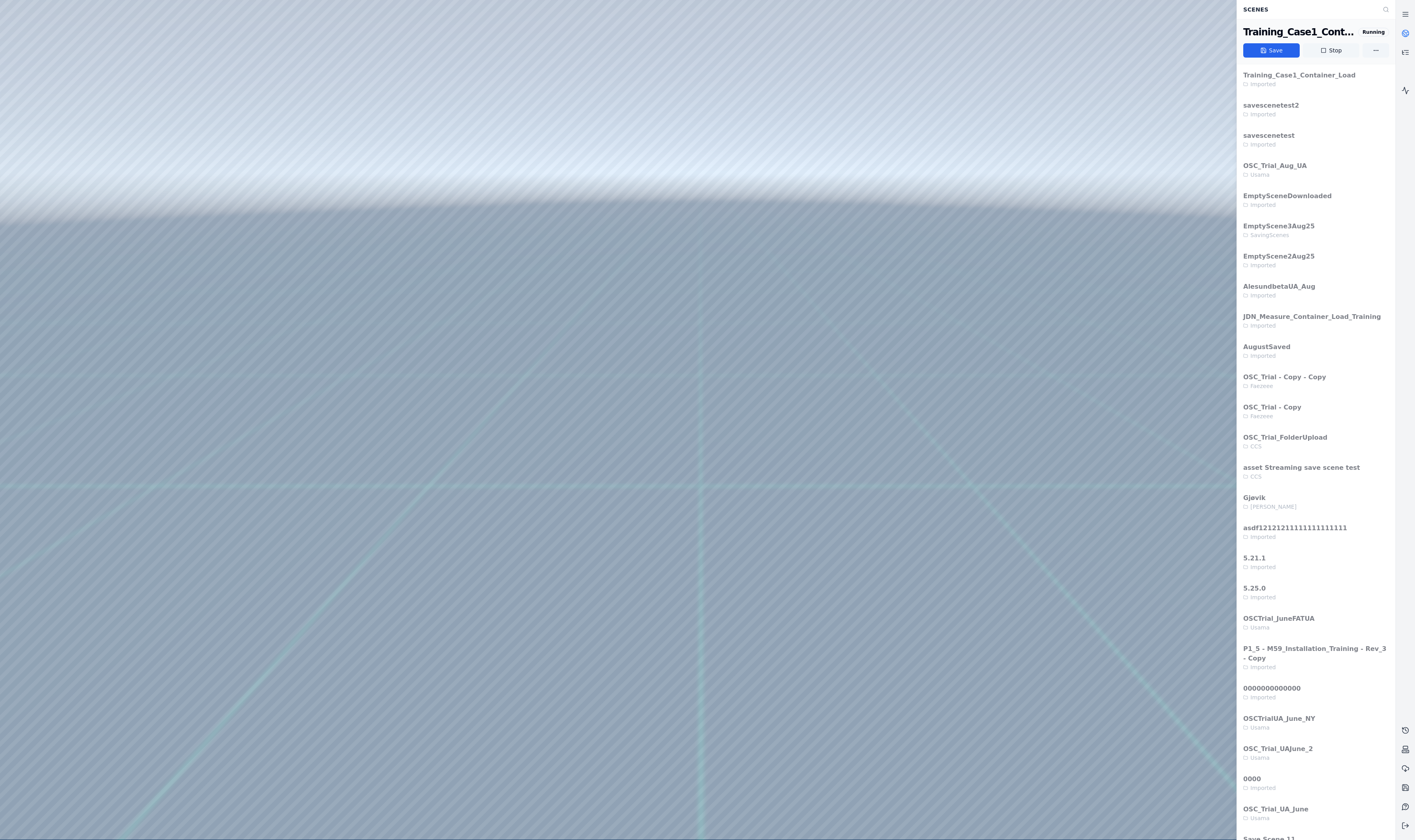
click at [1347, 56] on button "Stop" at bounding box center [1330, 50] width 56 height 14
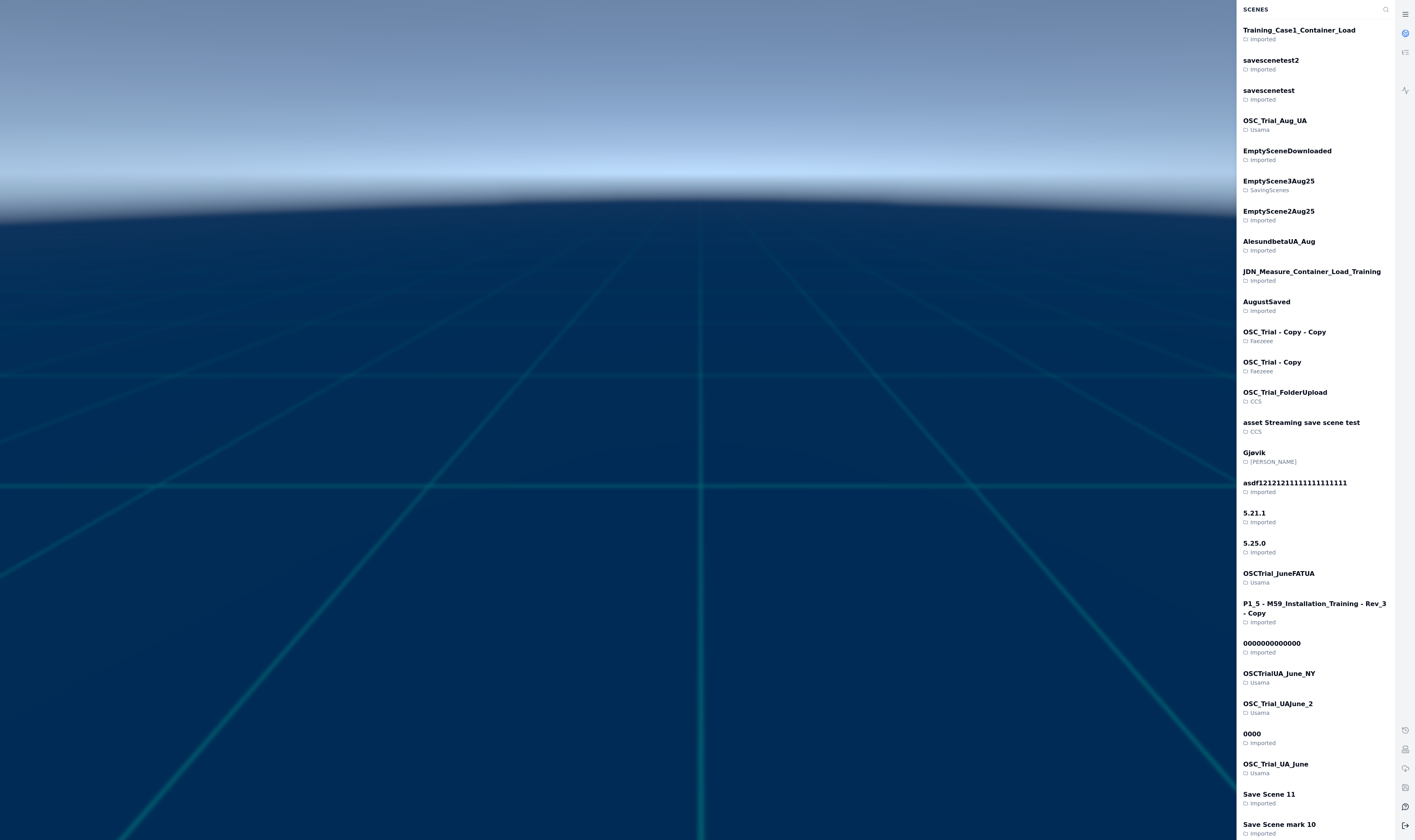
click at [1400, 825] on button at bounding box center [1405, 826] width 19 height 19
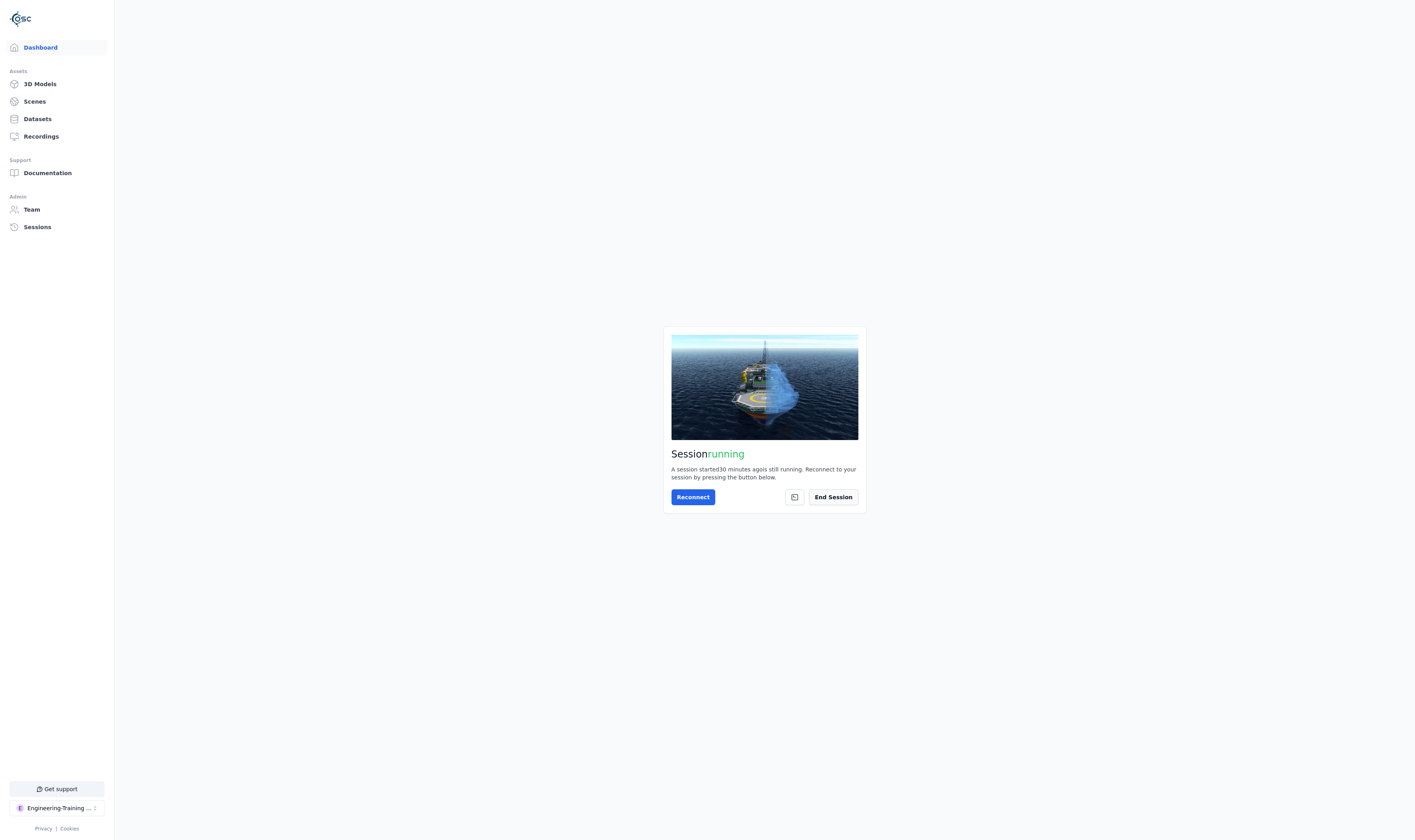
click at [843, 500] on button "End Session" at bounding box center [833, 497] width 48 height 16
